Goal: Information Seeking & Learning: Understand process/instructions

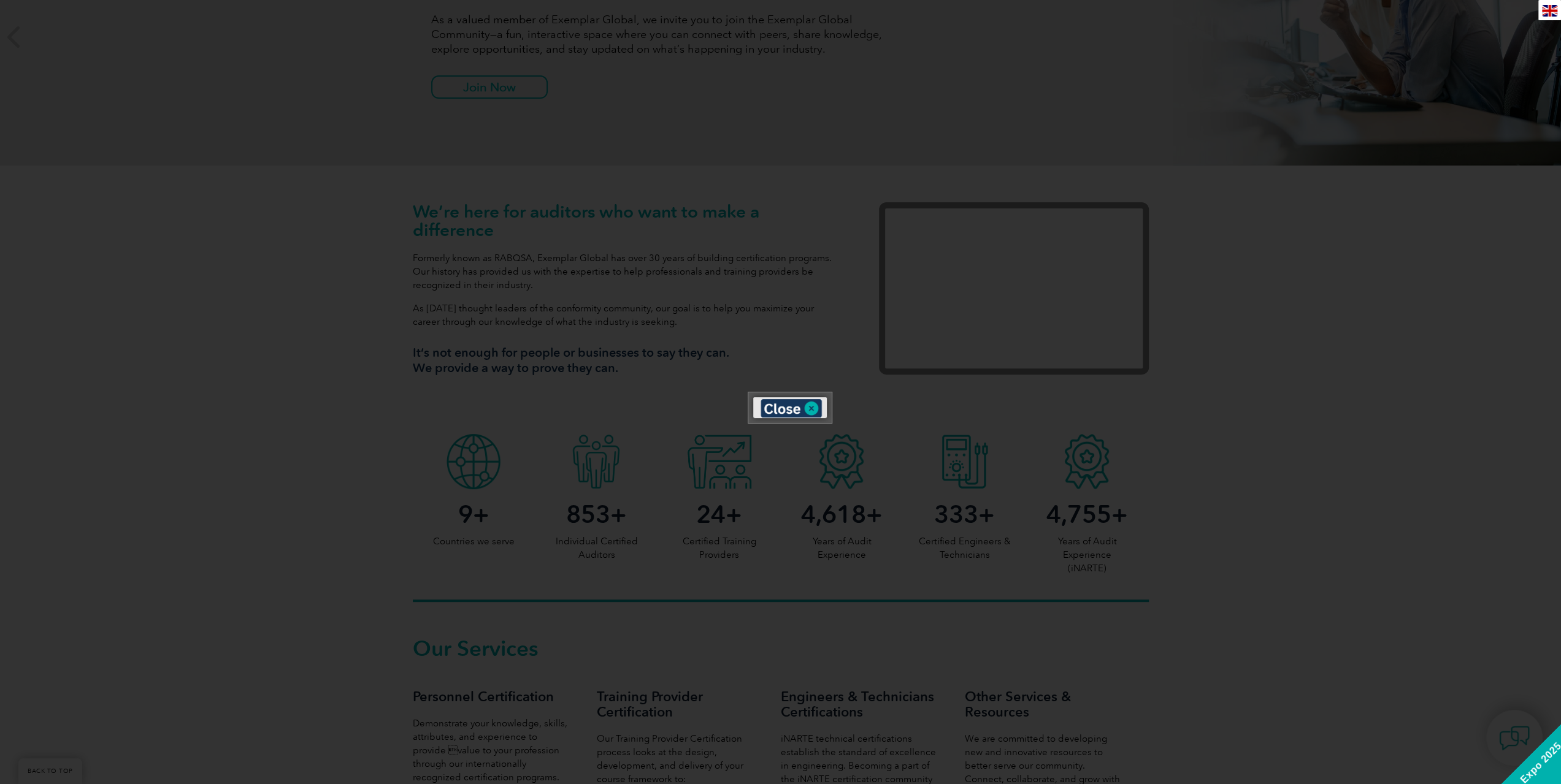
scroll to position [245, 0]
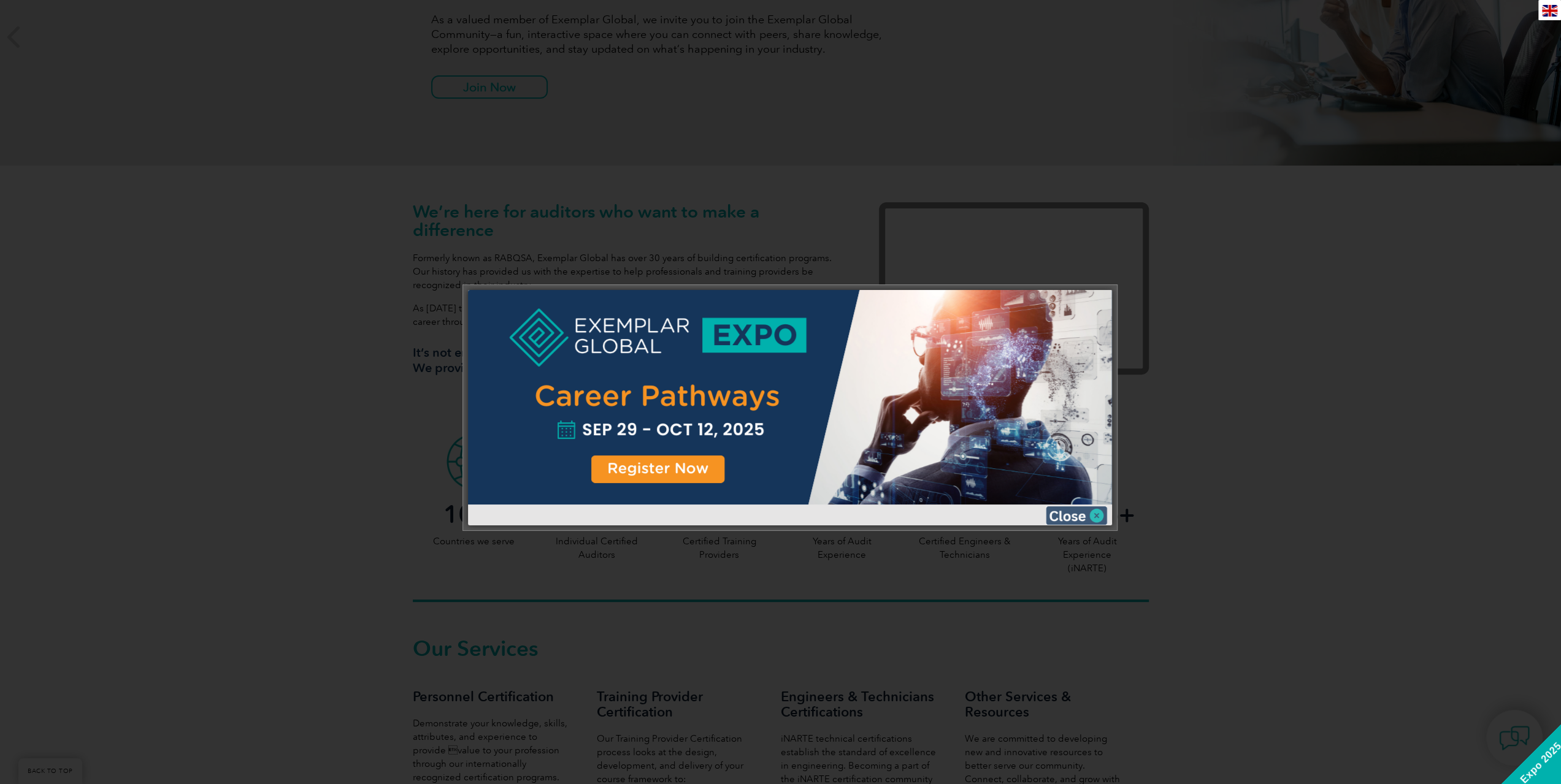
click at [1070, 510] on img at bounding box center [1076, 516] width 61 height 19
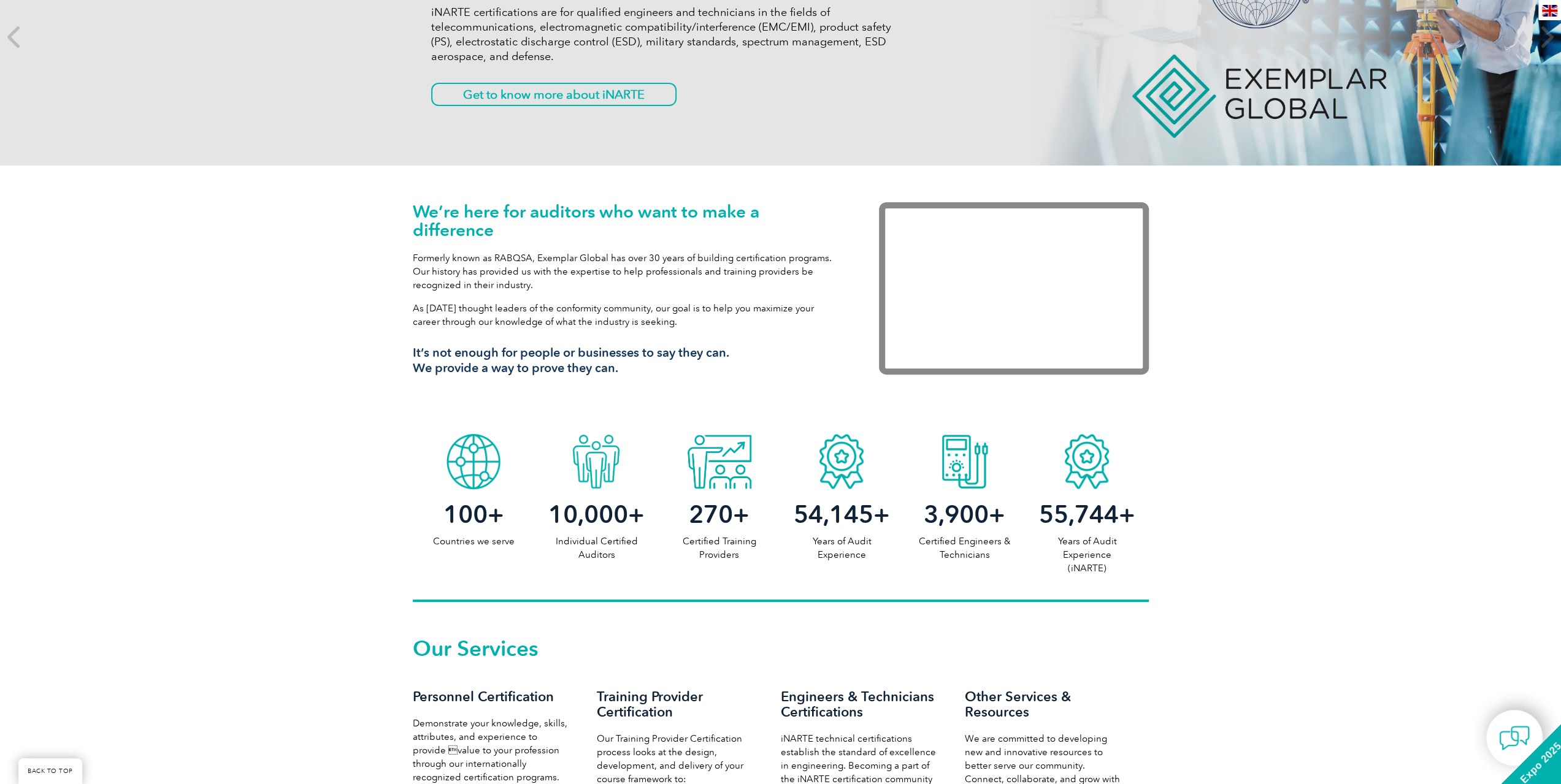
click at [293, 446] on div "100 + Countries we serve 10,000 + Individual Certified Auditors 270 + Certified…" at bounding box center [780, 515] width 1561 height 174
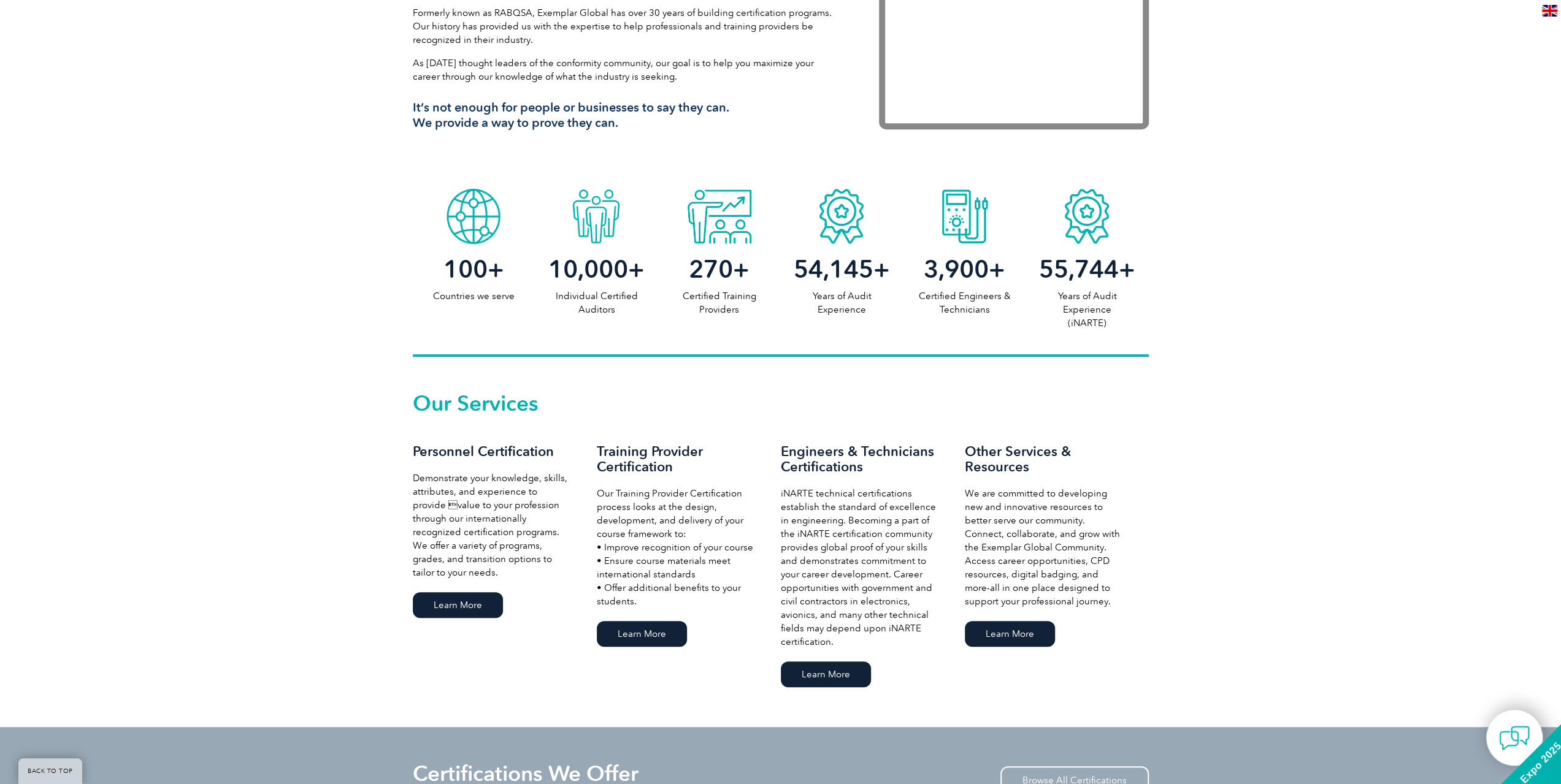
scroll to position [613, 0]
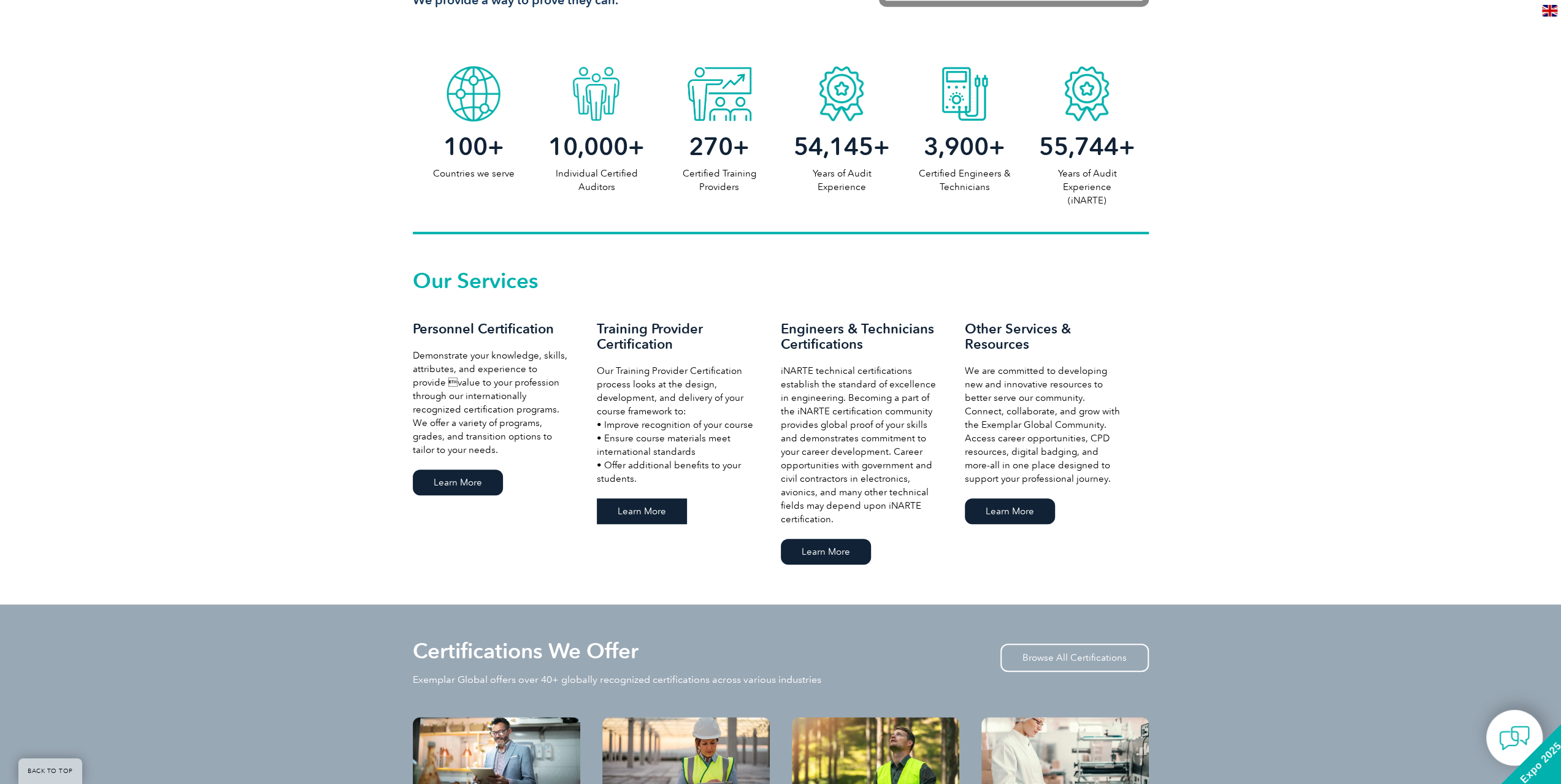
click at [623, 511] on link "Learn More" at bounding box center [642, 511] width 90 height 26
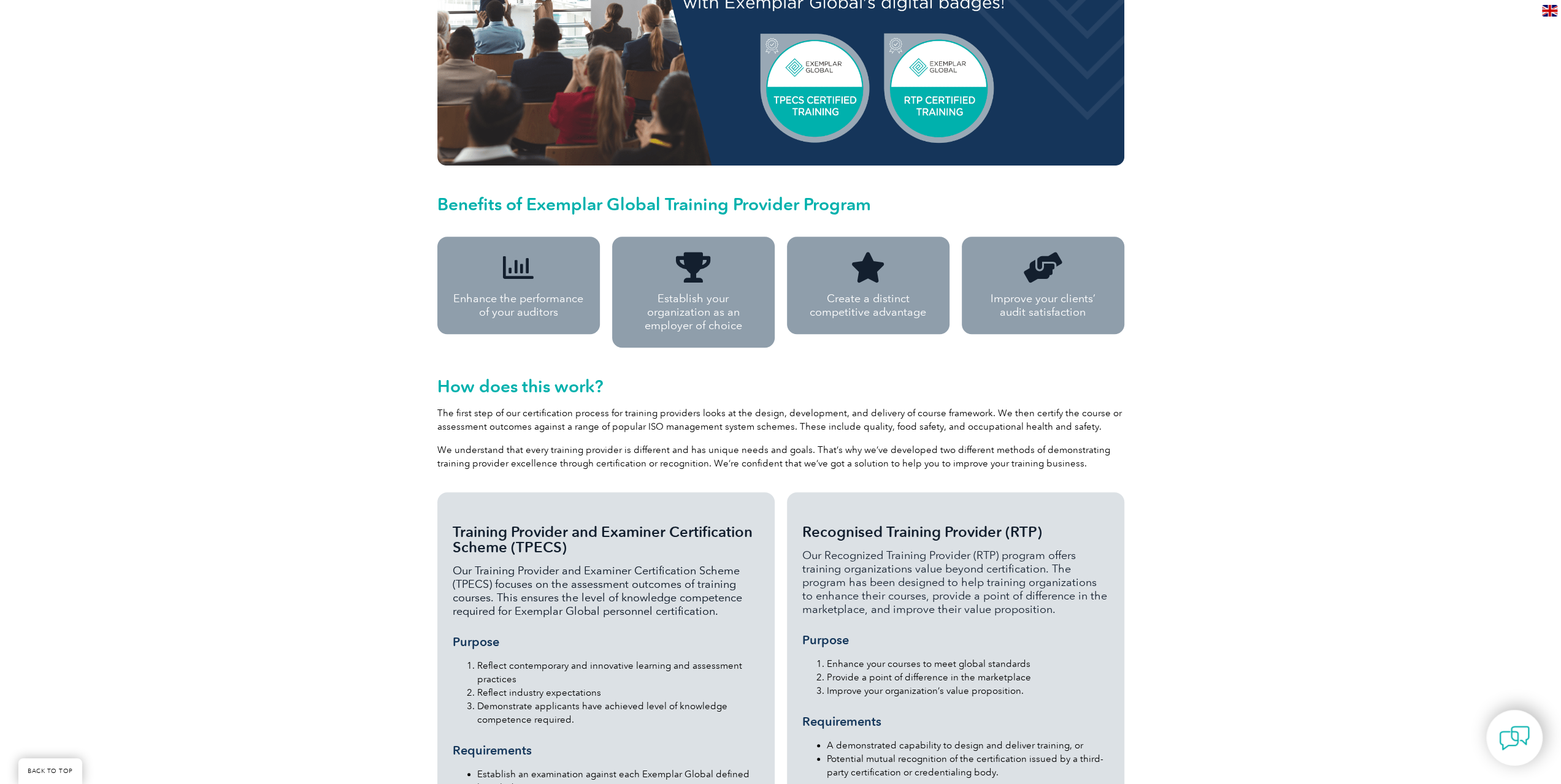
scroll to position [735, 0]
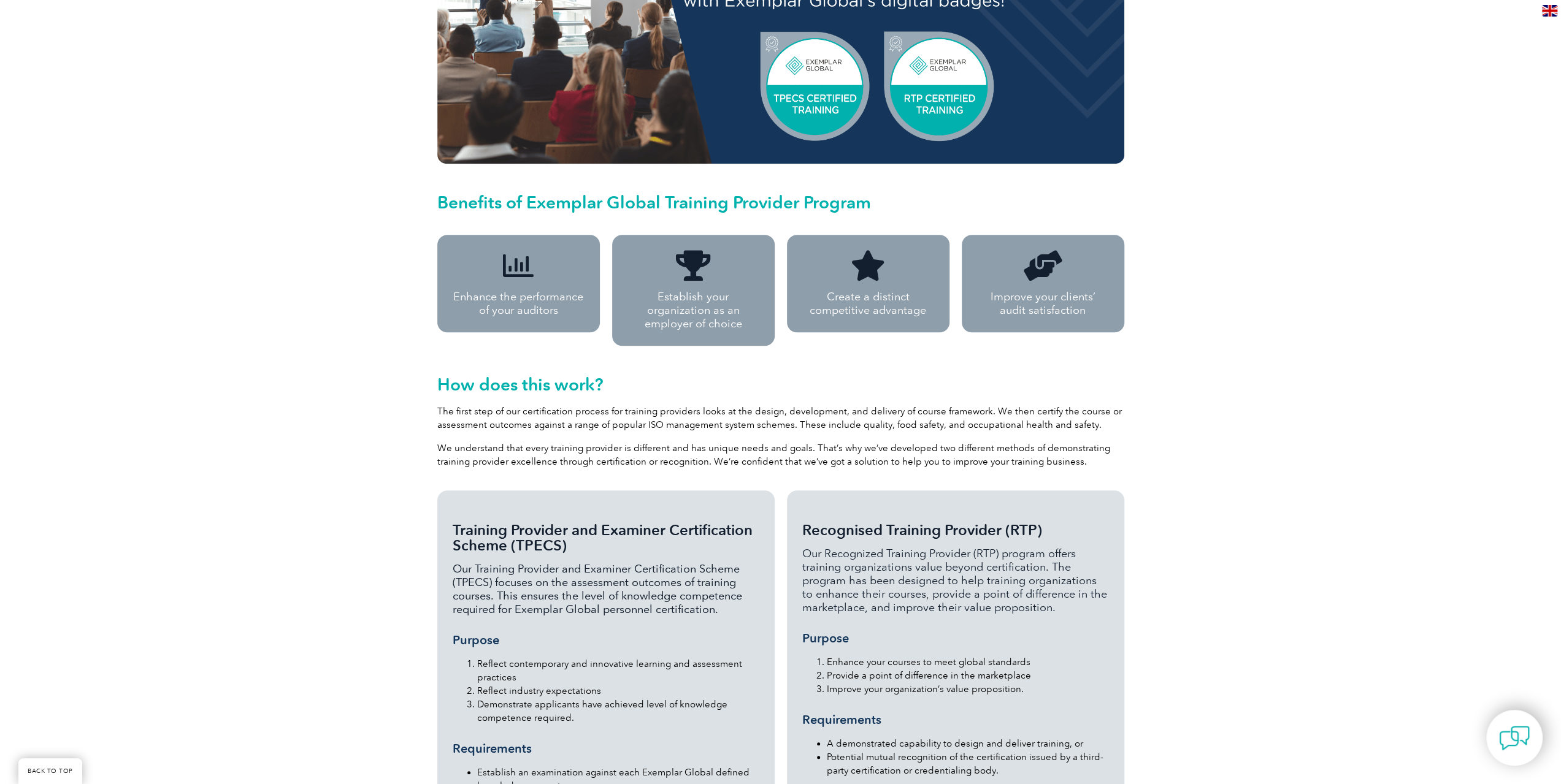
click at [412, 401] on div "Take your courses to the next level with Exemplar Global We are proud to partne…" at bounding box center [780, 344] width 1561 height 1617
click at [401, 396] on div "Take your courses to the next level with Exemplar Global We are proud to partne…" at bounding box center [780, 344] width 1561 height 1617
click at [399, 417] on div "Take your courses to the next level with Exemplar Global We are proud to partne…" at bounding box center [780, 344] width 1561 height 1617
click at [398, 396] on div "Take your courses to the next level with Exemplar Global We are proud to partne…" at bounding box center [780, 344] width 1561 height 1617
click at [403, 413] on div "Take your courses to the next level with Exemplar Global We are proud to partne…" at bounding box center [780, 344] width 1561 height 1617
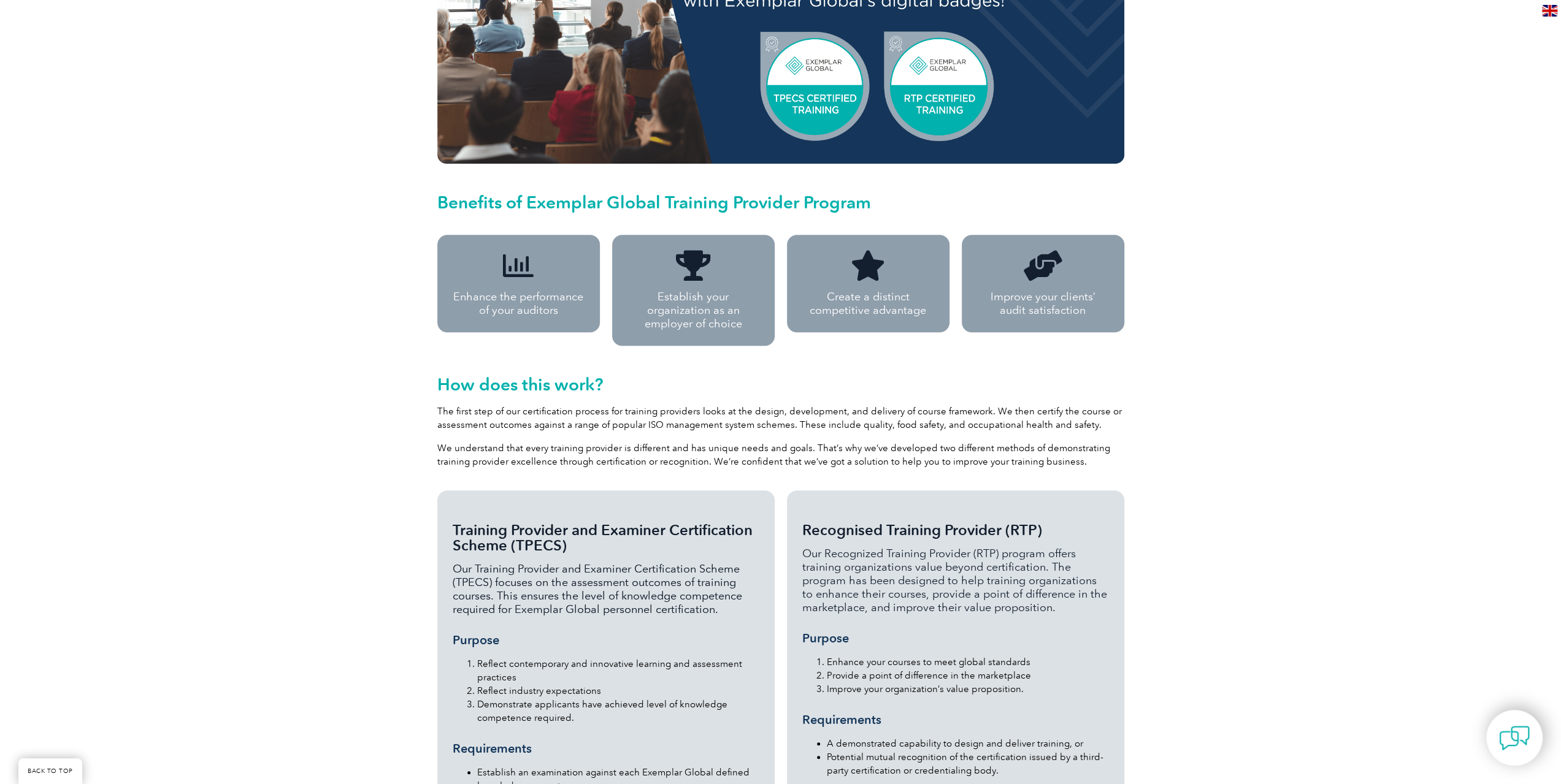
click at [403, 413] on div "Take your courses to the next level with Exemplar Global We are proud to partne…" at bounding box center [780, 344] width 1561 height 1617
click at [413, 387] on section "How does this work? The first step of our certification process for training pr…" at bounding box center [780, 418] width 736 height 132
click at [408, 410] on div "Take your courses to the next level with Exemplar Global We are proud to partne…" at bounding box center [780, 344] width 1561 height 1617
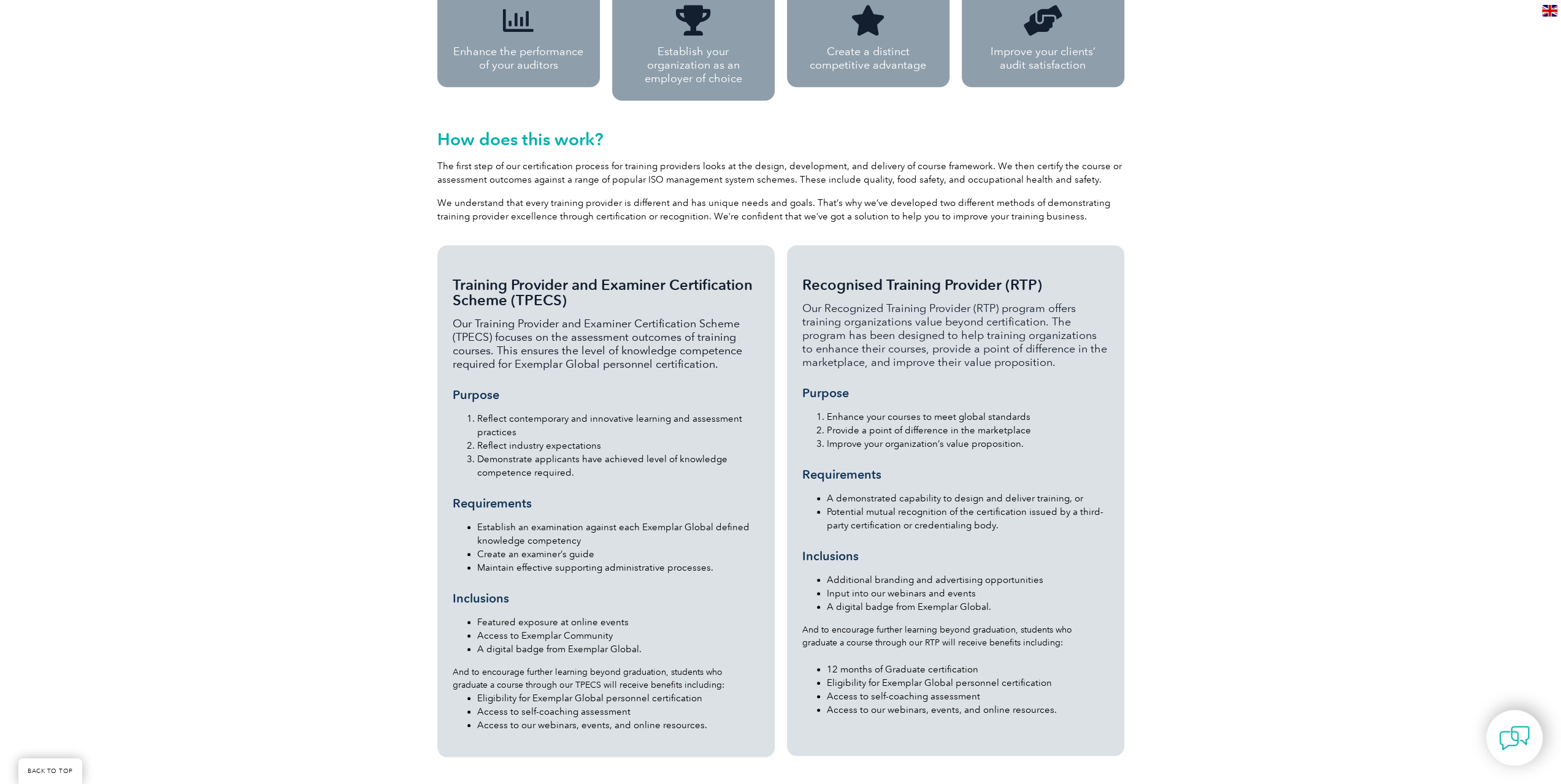
scroll to position [1103, 0]
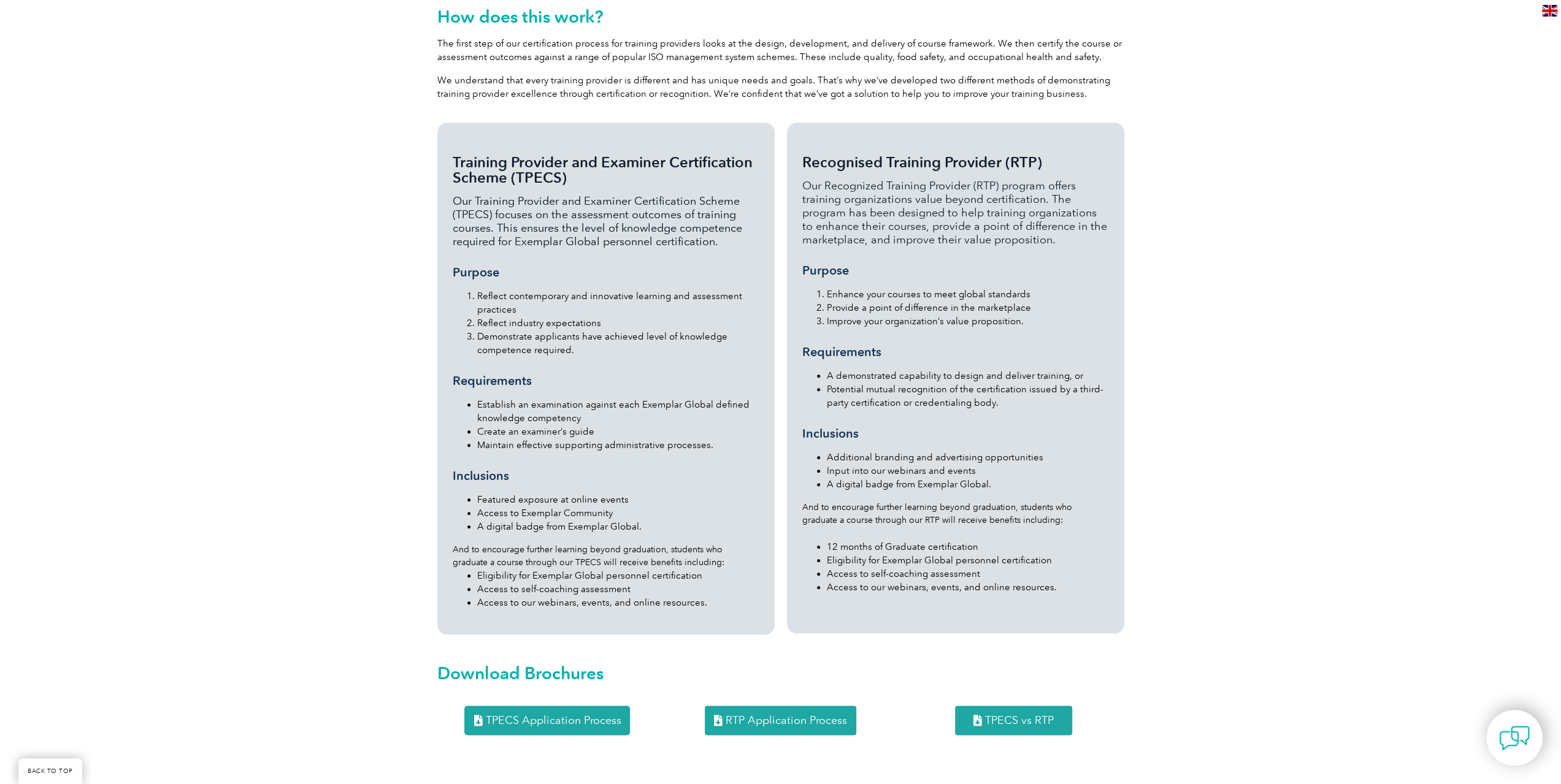
click at [1127, 252] on div "Recognised Training Provider (RTP) Our Recognized Training Provider (RTP) progr…" at bounding box center [955, 378] width 350 height 524
click at [1121, 252] on div "Recognised Training Provider (RTP) Our Recognized Training Provider (RTP) progr…" at bounding box center [956, 378] width 338 height 511
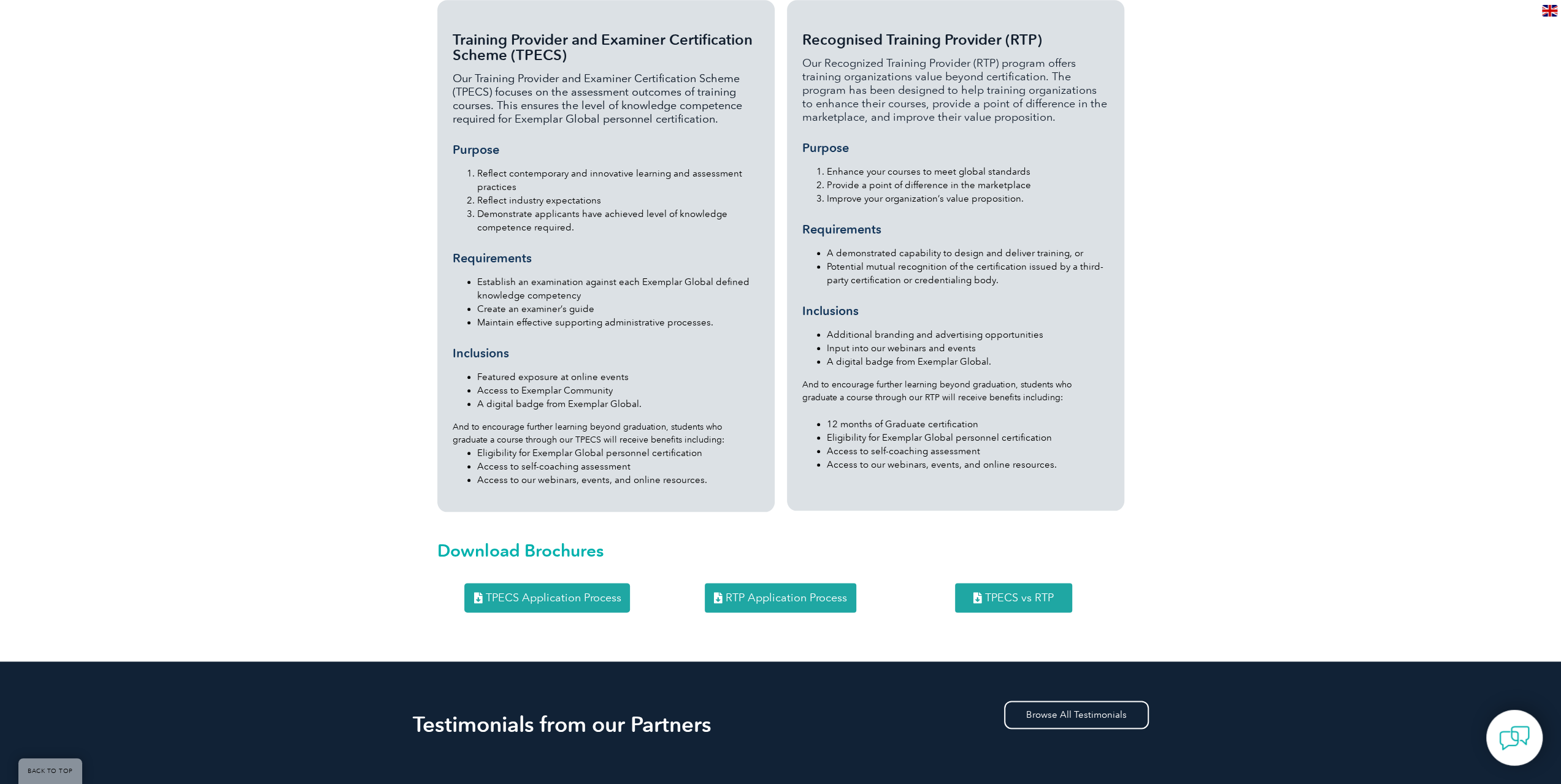
click at [1136, 289] on section "Training Provider and Examiner Certification Scheme (TPECS) Our Training Provid…" at bounding box center [780, 256] width 736 height 524
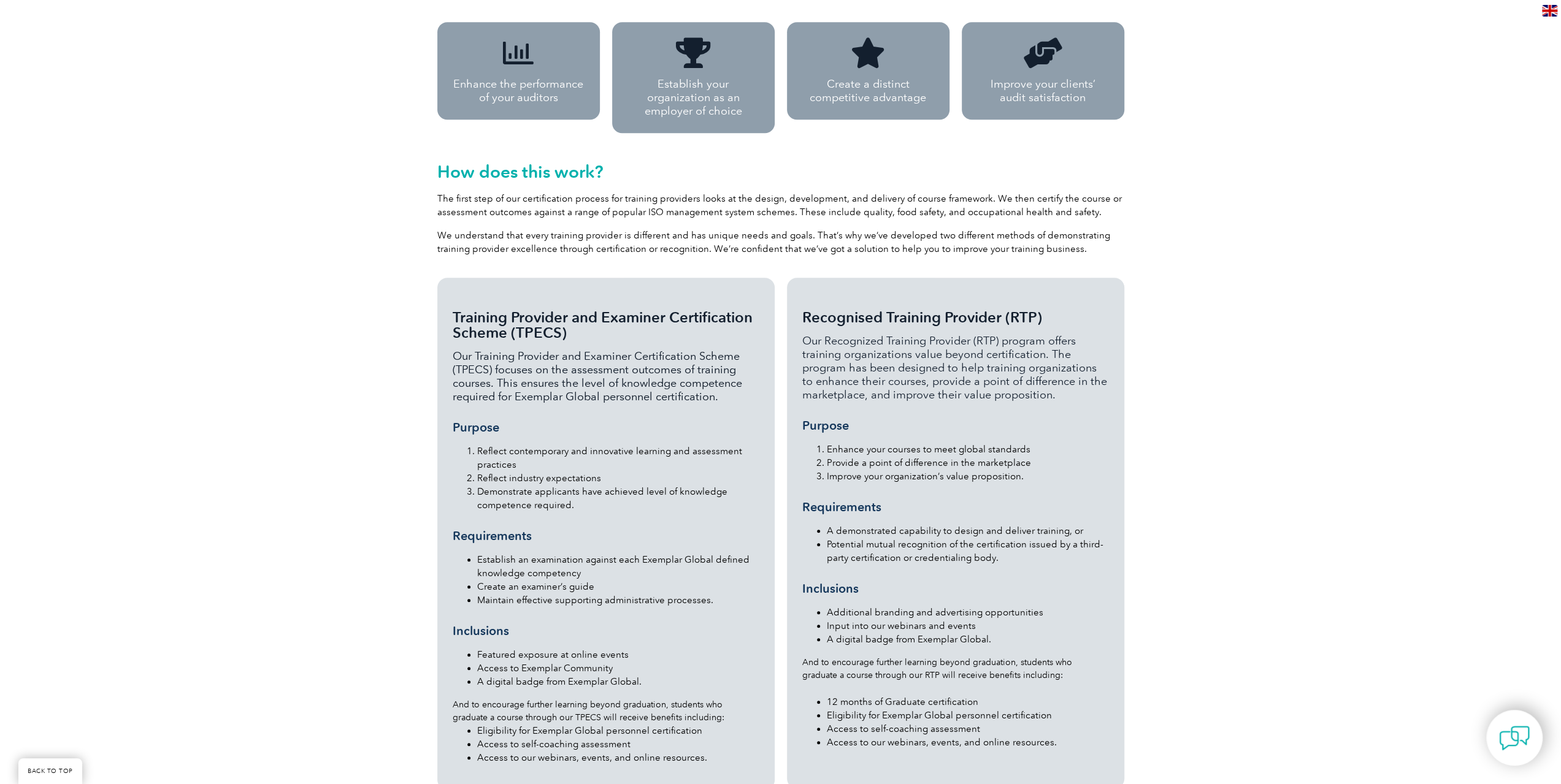
scroll to position [1103, 0]
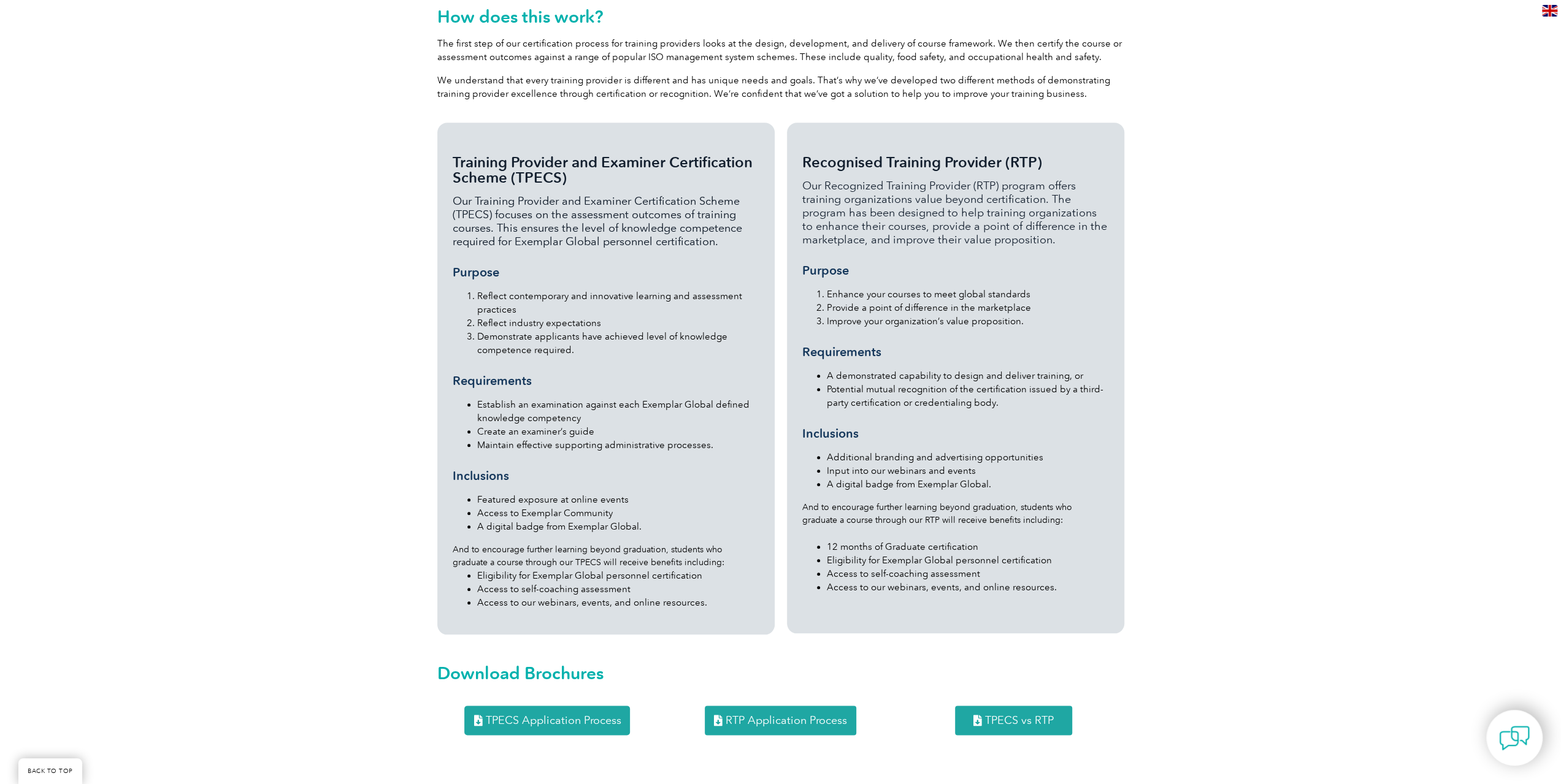
click at [798, 715] on span "RTP Application Process" at bounding box center [786, 720] width 121 height 11
click at [1009, 715] on span "TPECS vs RTP" at bounding box center [1019, 720] width 68 height 11
